Goal: Check status: Check status

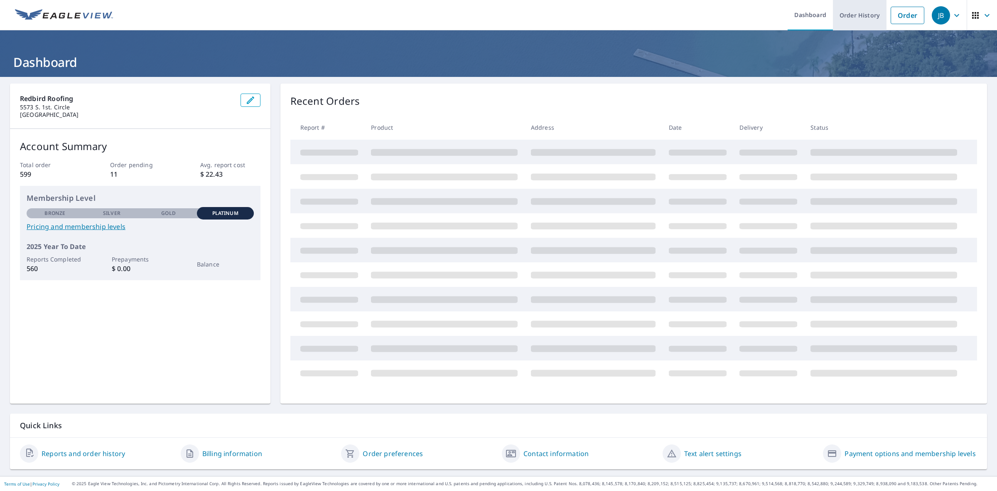
click at [855, 16] on link "Order History" at bounding box center [860, 15] width 54 height 30
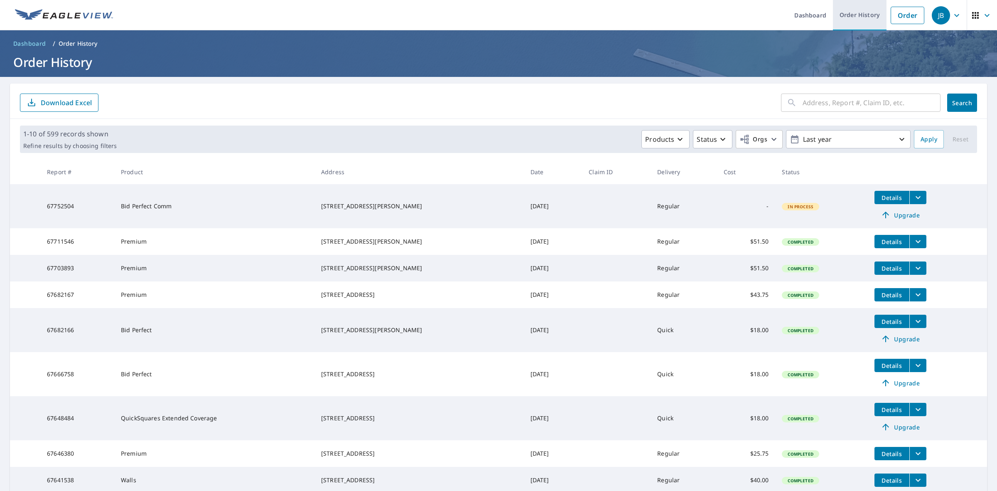
click at [855, 15] on link "Order History" at bounding box center [860, 15] width 54 height 30
click at [819, 102] on input "text" at bounding box center [872, 102] width 138 height 23
type input "520 NE 319th"
click button "Search" at bounding box center [963, 103] width 30 height 18
